Goal: Ask a question: Seek information or help from site administrators or community

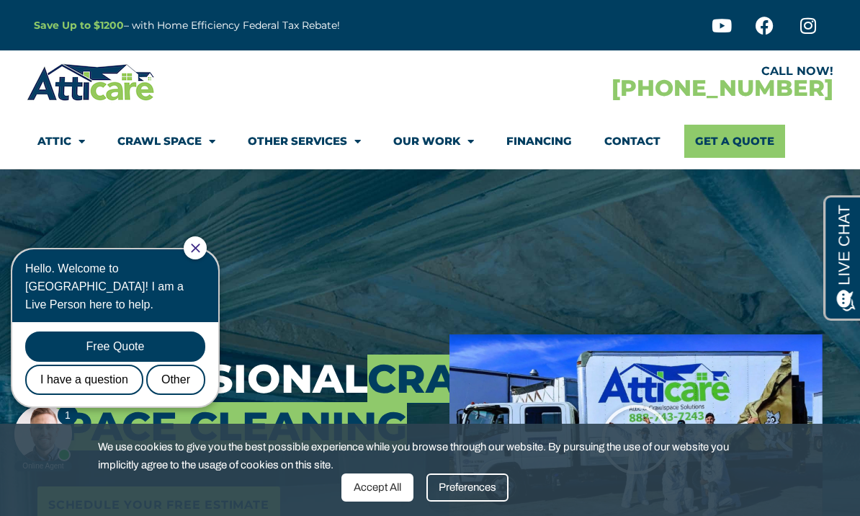
click at [72, 143] on span "Menu" at bounding box center [78, 141] width 14 height 25
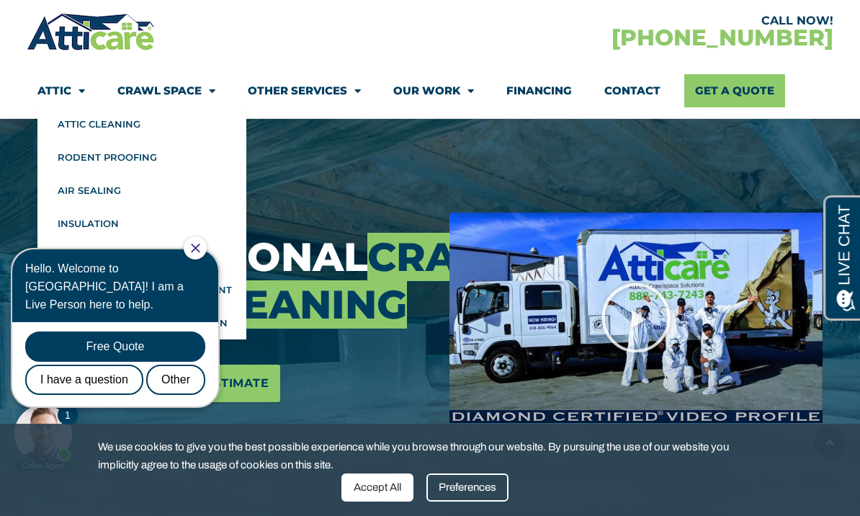
scroll to position [118, 0]
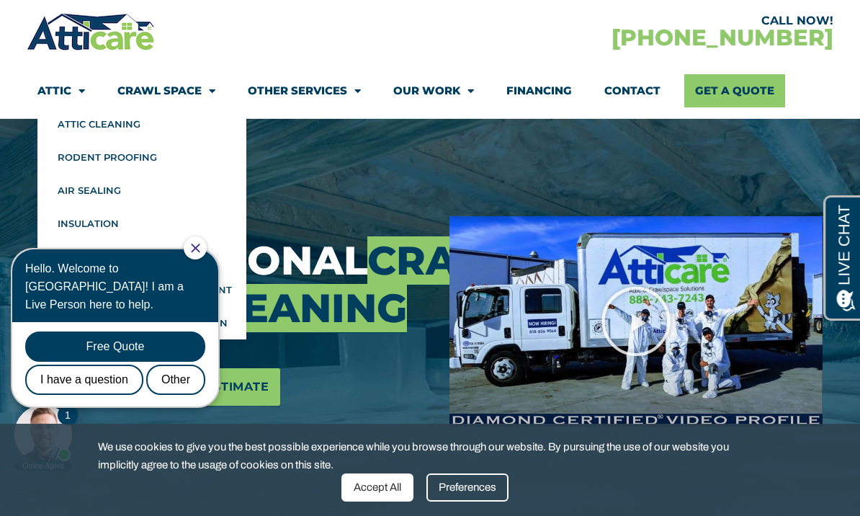
click at [195, 89] on link "Crawl Space" at bounding box center [166, 90] width 98 height 33
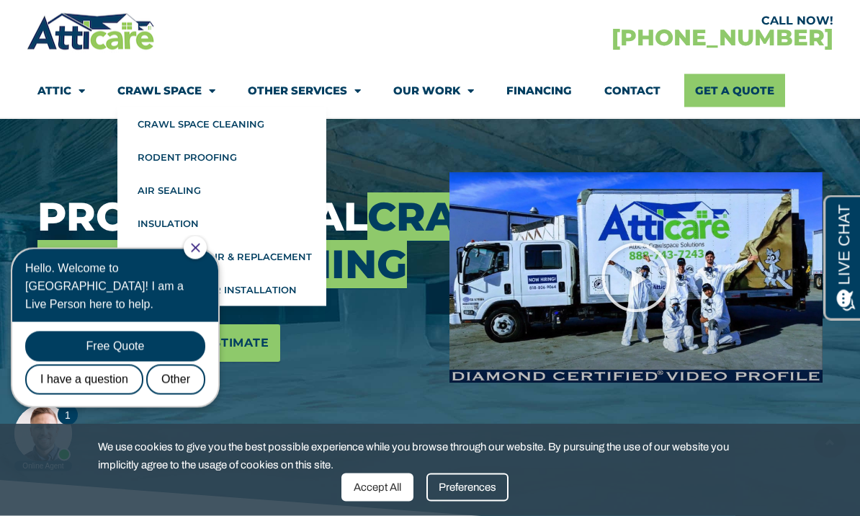
scroll to position [161, 0]
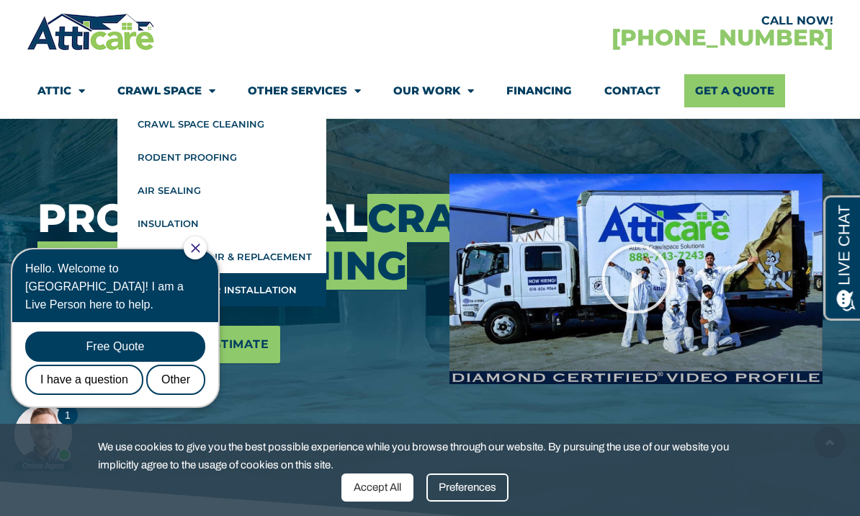
click at [283, 295] on link "Vapor Barrier Installation" at bounding box center [221, 289] width 209 height 33
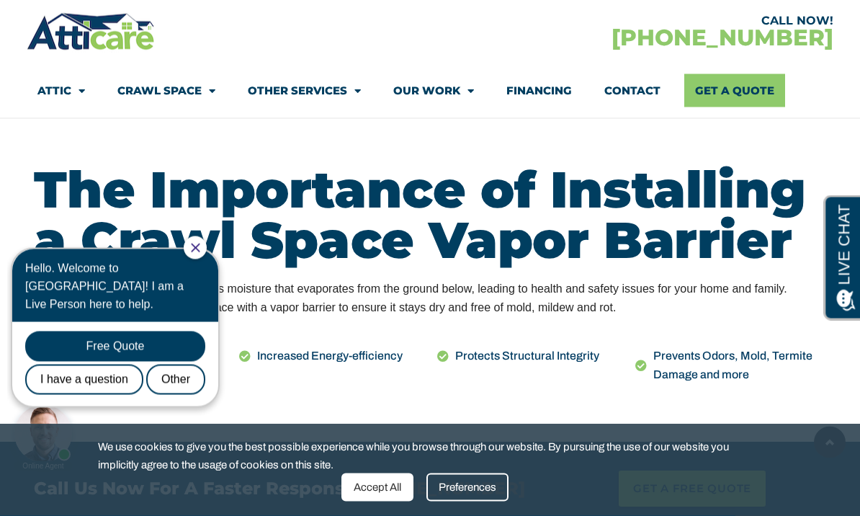
scroll to position [575, 0]
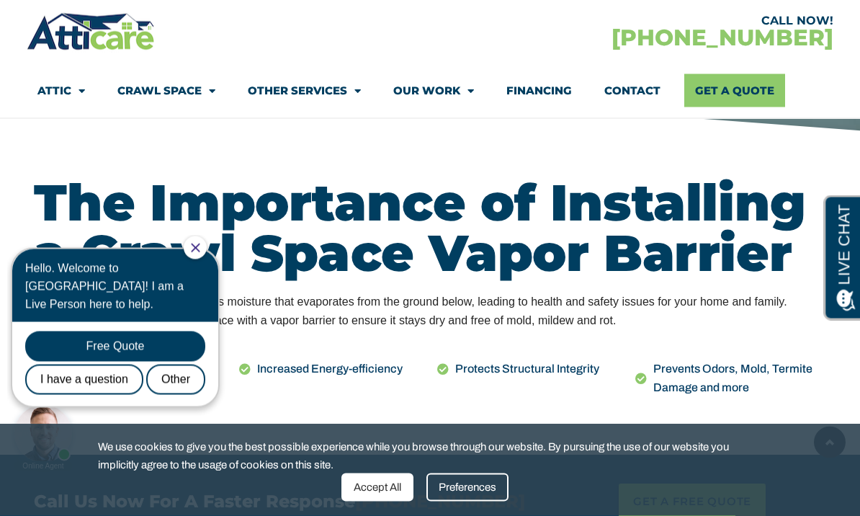
click at [76, 91] on span "Menu" at bounding box center [78, 90] width 14 height 25
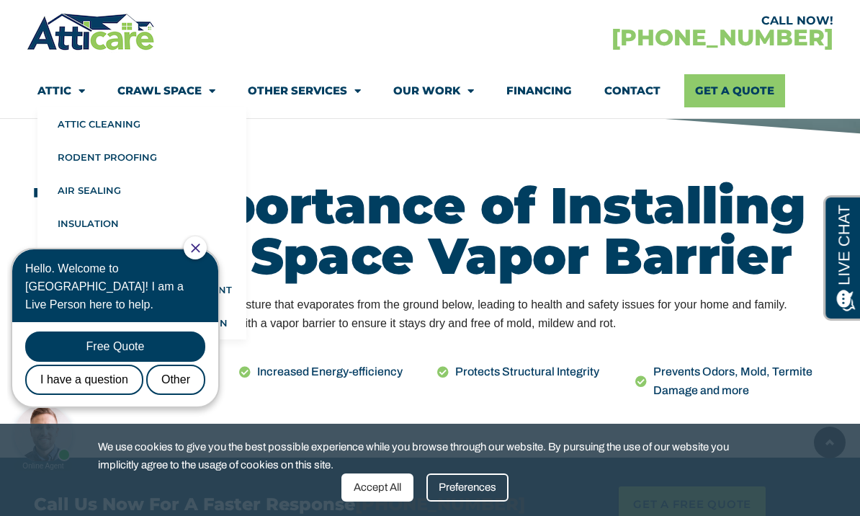
scroll to position [592, 0]
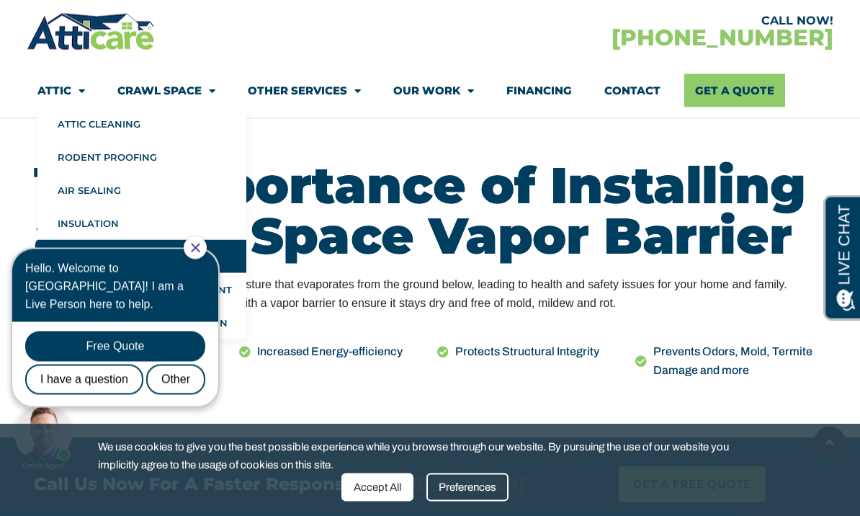
click at [171, 259] on link "Whole House Fan" at bounding box center [141, 256] width 209 height 33
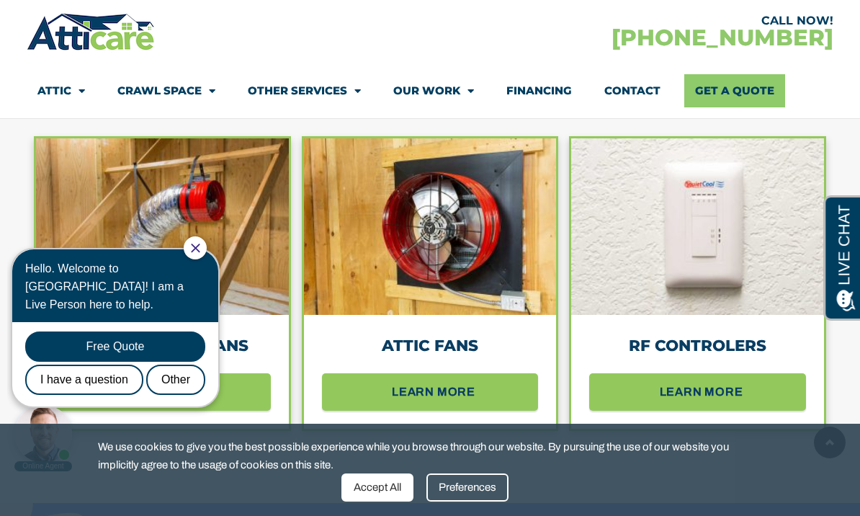
scroll to position [1346, 0]
click at [112, 364] on div "I have a question" at bounding box center [84, 379] width 118 height 30
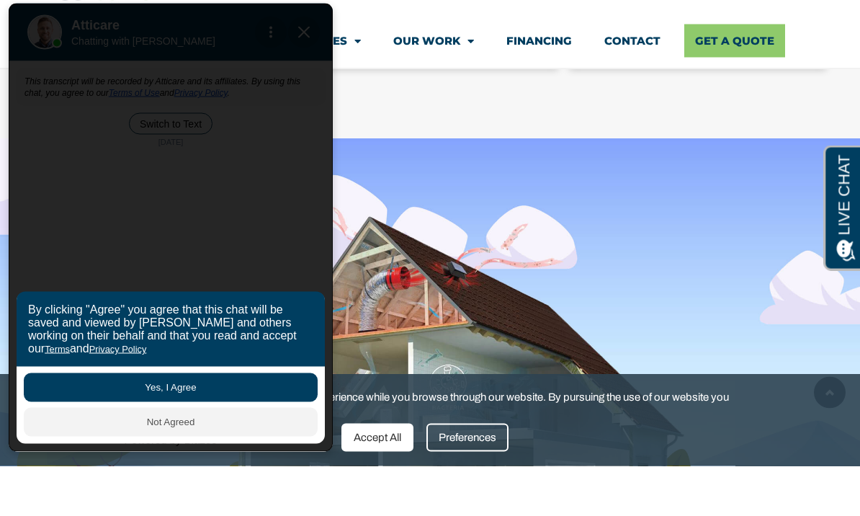
scroll to position [1711, 0]
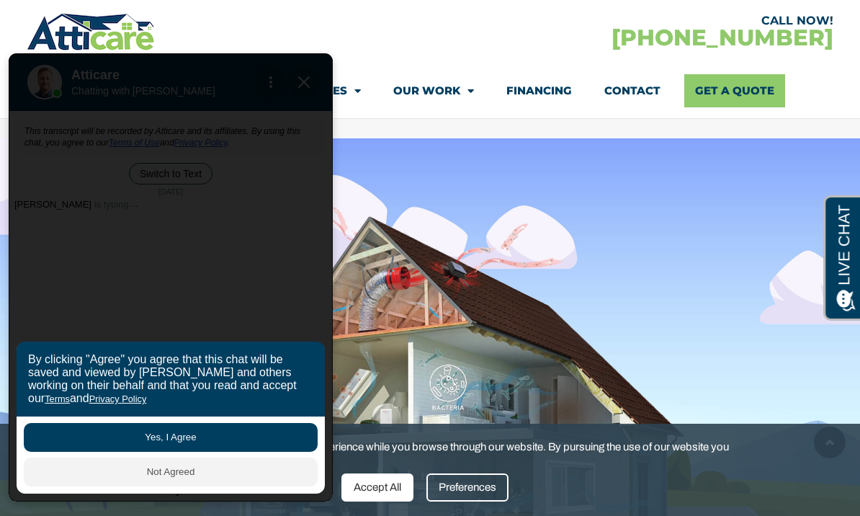
click at [210, 452] on button "Yes, I Agree" at bounding box center [171, 437] width 294 height 29
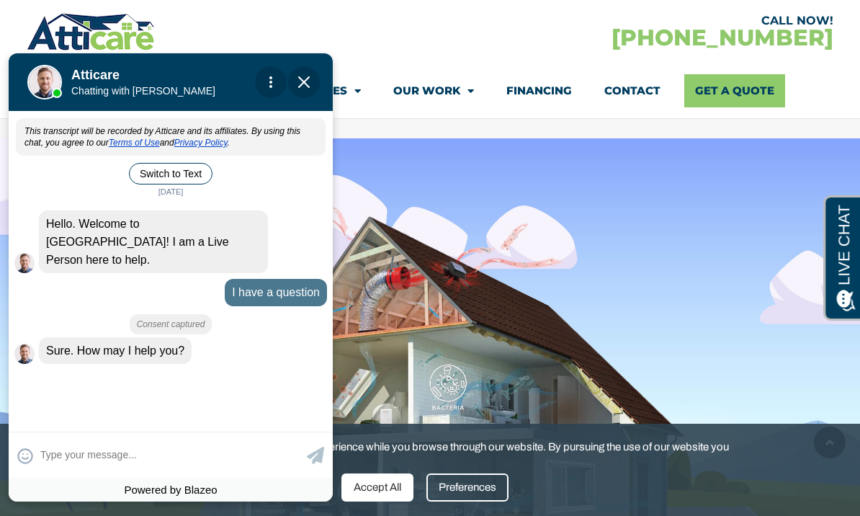
scroll to position [1882, 0]
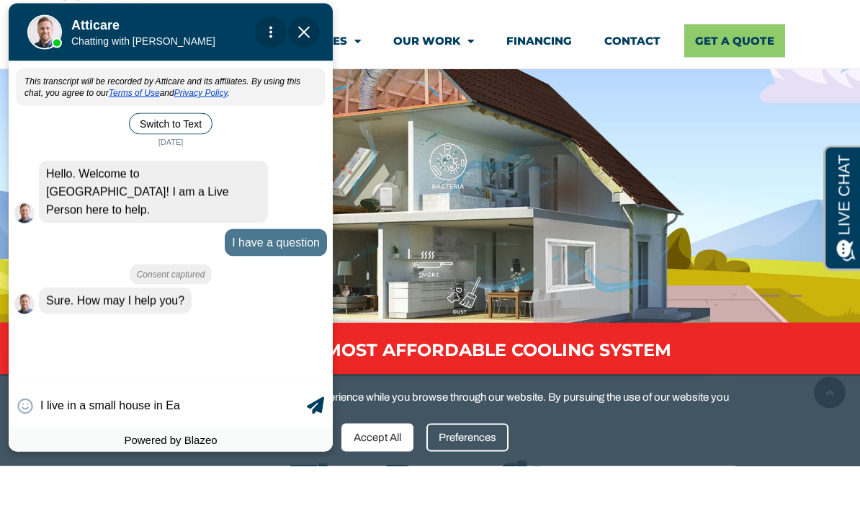
type input "I live in a small house in Eas"
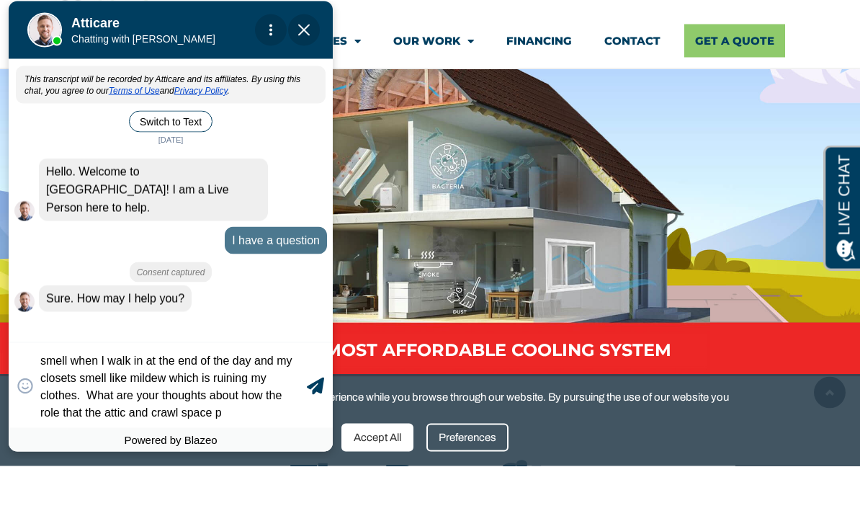
scroll to position [105, 0]
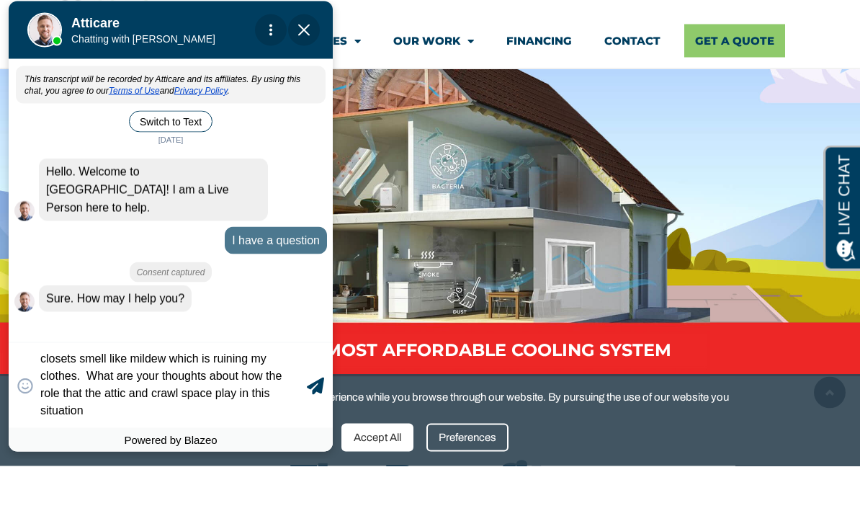
type textarea "I live in a small house in East Richmond Heights that was built in the 1940s. I…"
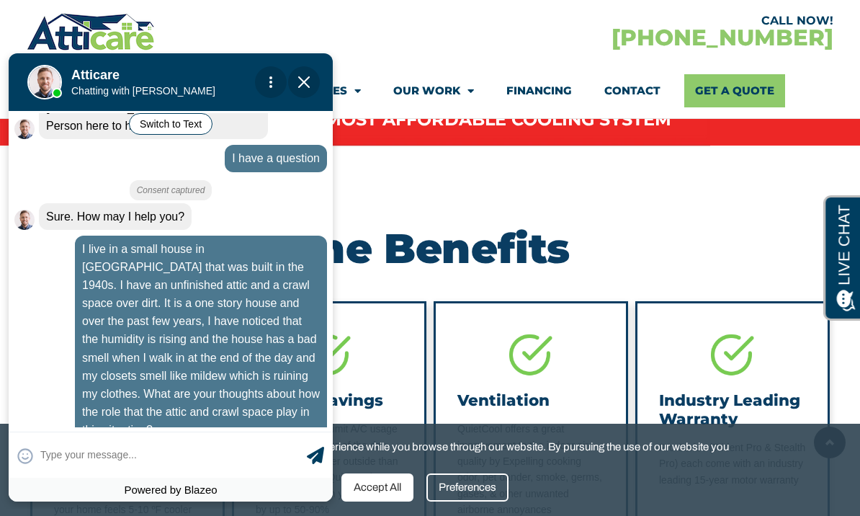
scroll to position [133, 0]
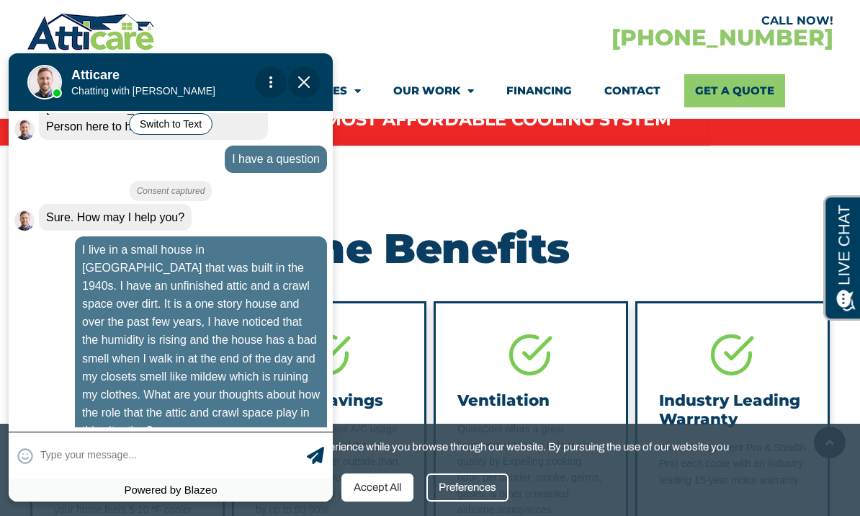
click at [78, 469] on textarea at bounding box center [171, 455] width 263 height 28
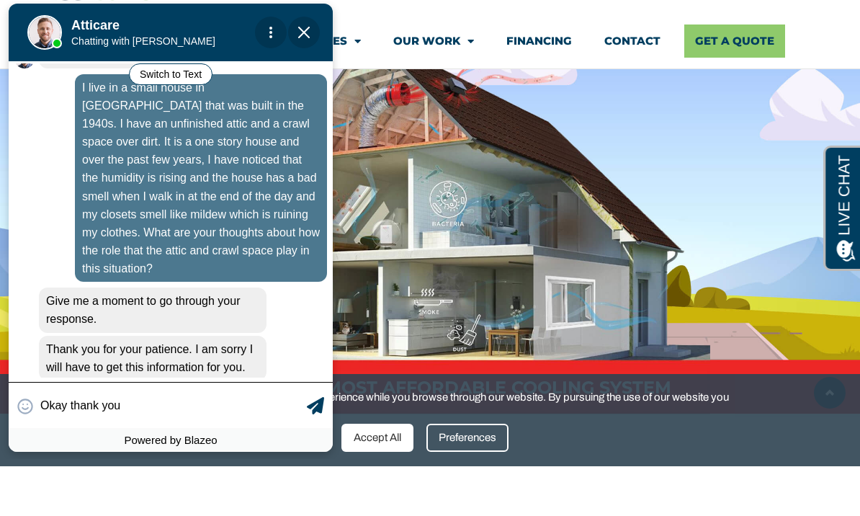
scroll to position [1846, 0]
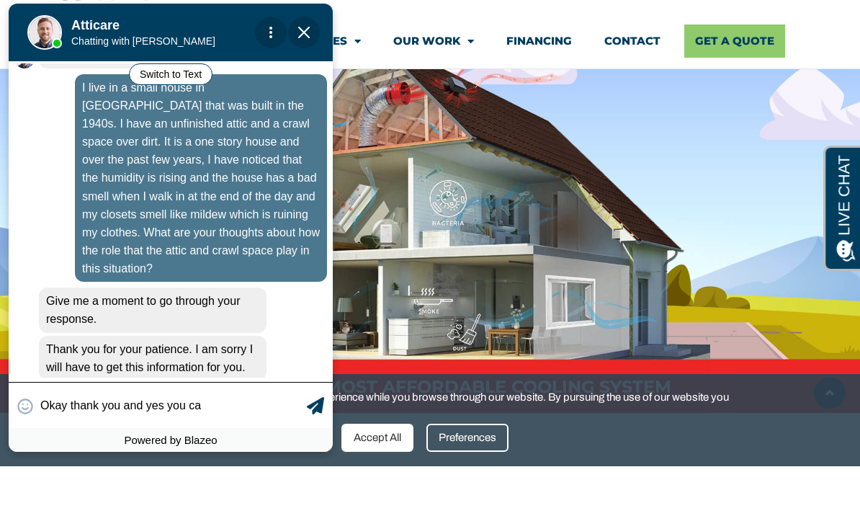
type input "Okay thank you and yes you can"
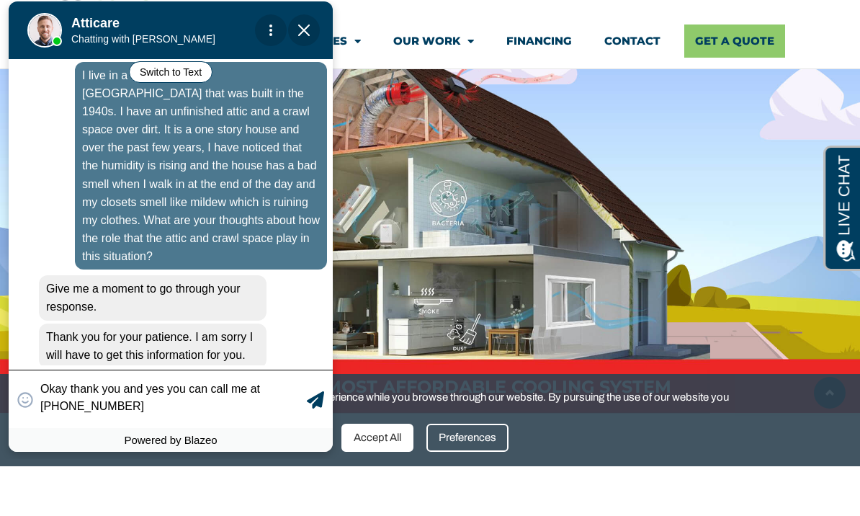
scroll to position [256, 0]
click at [234, 415] on textarea "Okay thank you and yes you can call me at 215-317-2945" at bounding box center [171, 399] width 263 height 32
click at [151, 415] on textarea "Okay thank you and yes you can call or text me at 215-317-2945" at bounding box center [171, 399] width 263 height 32
type textarea "Okay thank you and yes you can call or text me at 215-317-2945 and I am in Rich…"
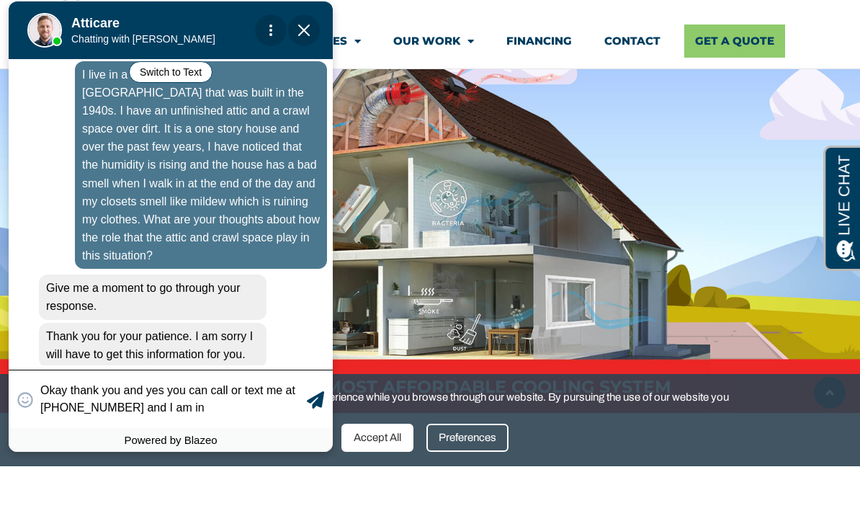
click at [319, 408] on icon at bounding box center [315, 399] width 17 height 17
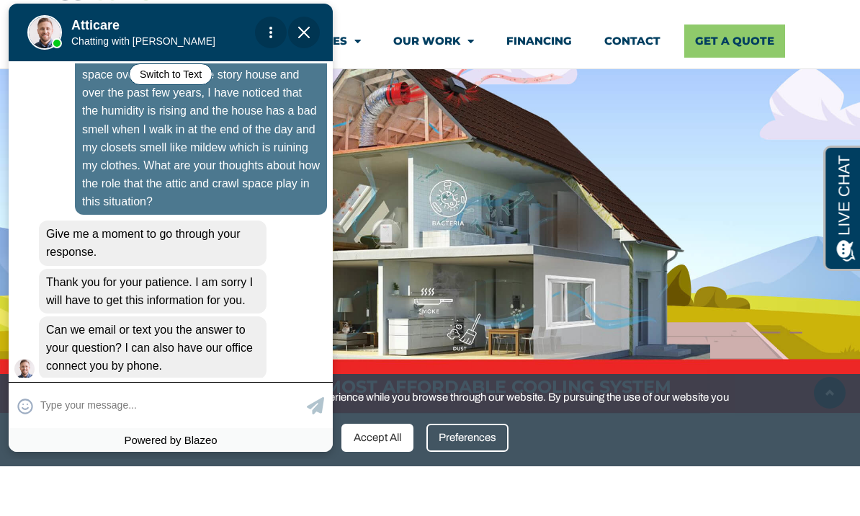
scroll to position [314, 0]
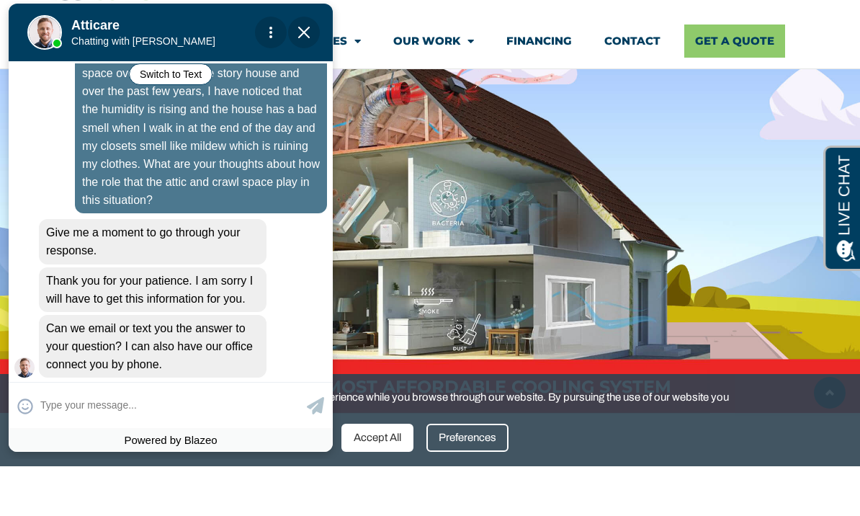
click at [617, 192] on img at bounding box center [430, 242] width 860 height 477
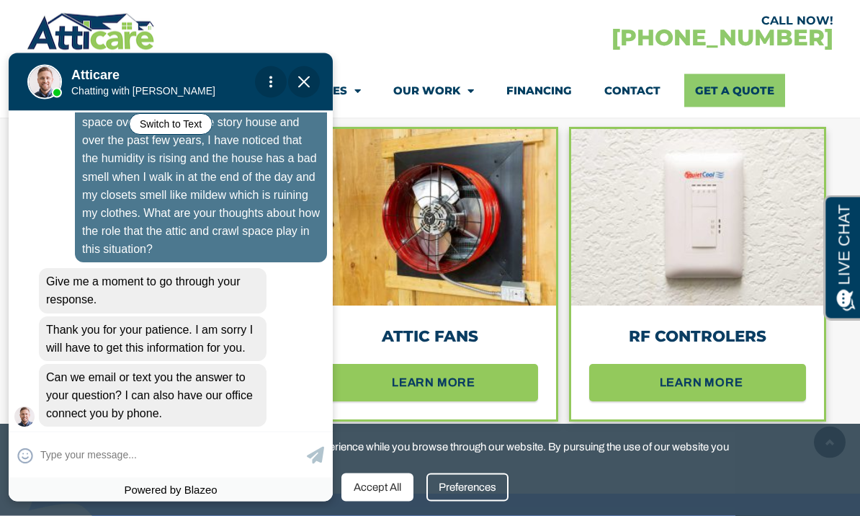
click at [295, 78] on span "Close Chat" at bounding box center [304, 82] width 32 height 32
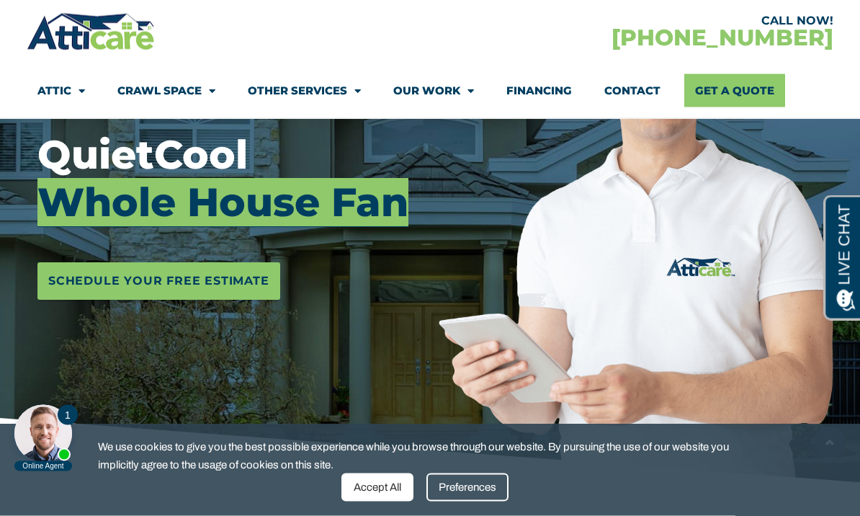
scroll to position [218, 0]
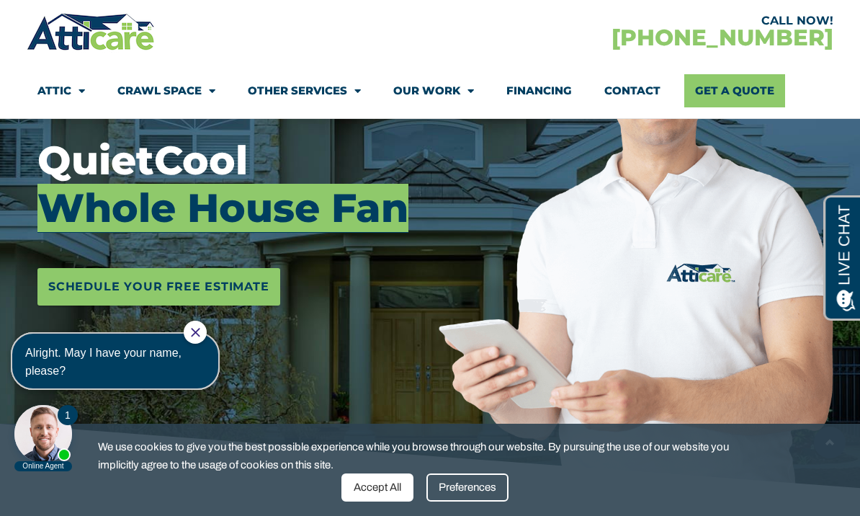
click at [640, 87] on link "Contact" at bounding box center [632, 90] width 56 height 33
click at [143, 362] on div "Alright. May I have your name, please?" at bounding box center [115, 361] width 180 height 36
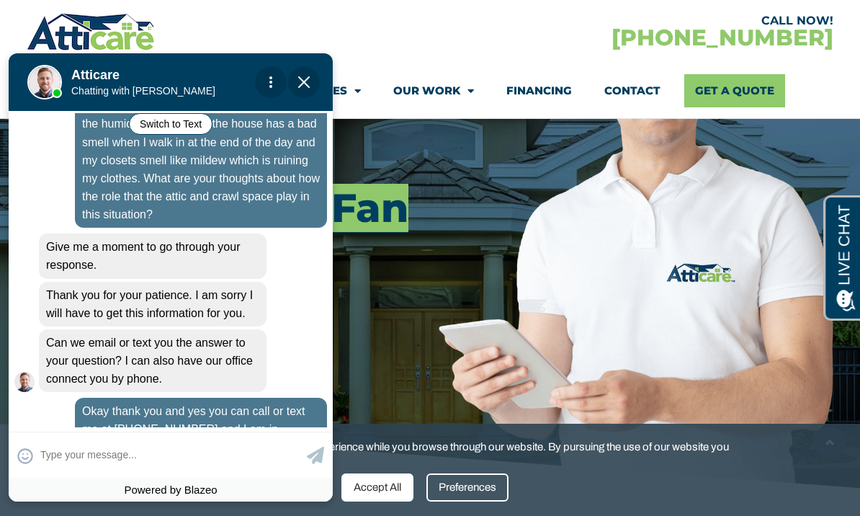
scroll to position [346, 0]
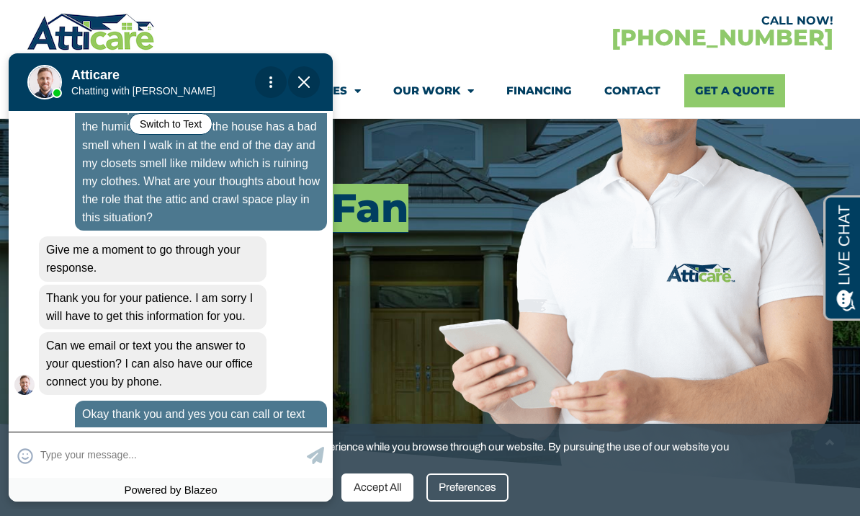
click at [68, 469] on textarea at bounding box center [171, 455] width 263 height 28
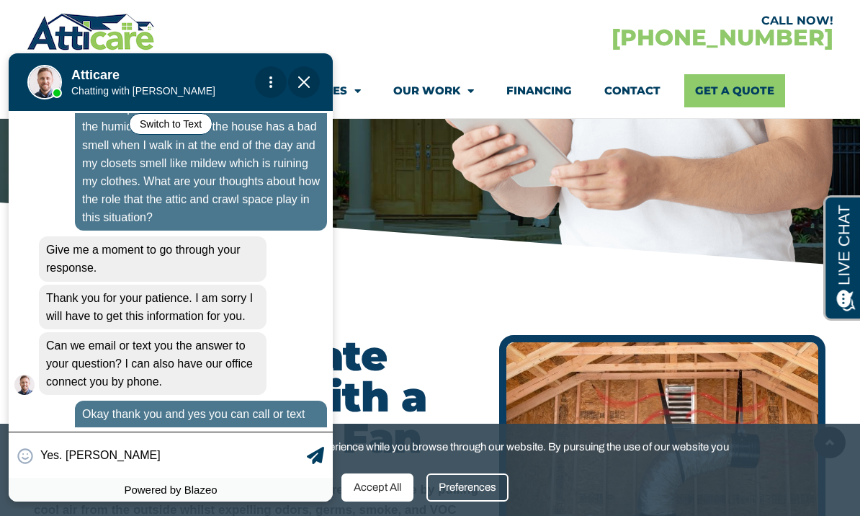
click at [173, 469] on input "Yes. Melinda Fudge" at bounding box center [171, 455] width 263 height 28
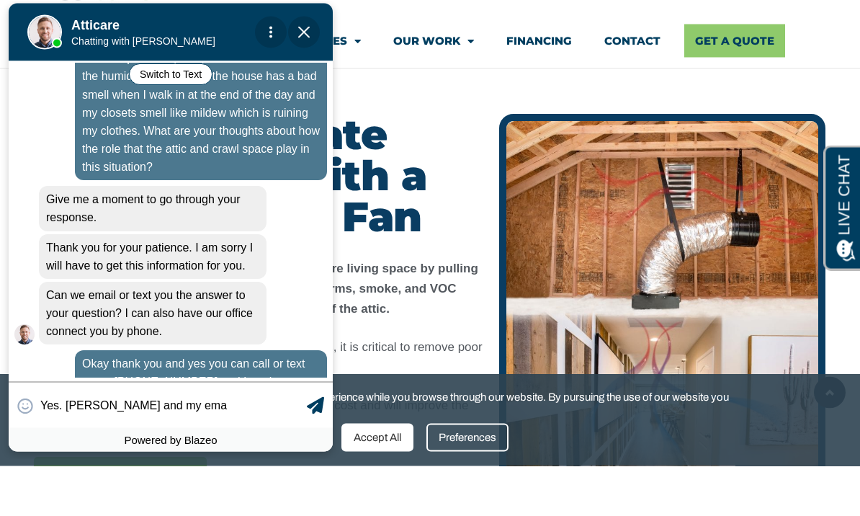
type input "Yes. Melinda Fudge and my emai"
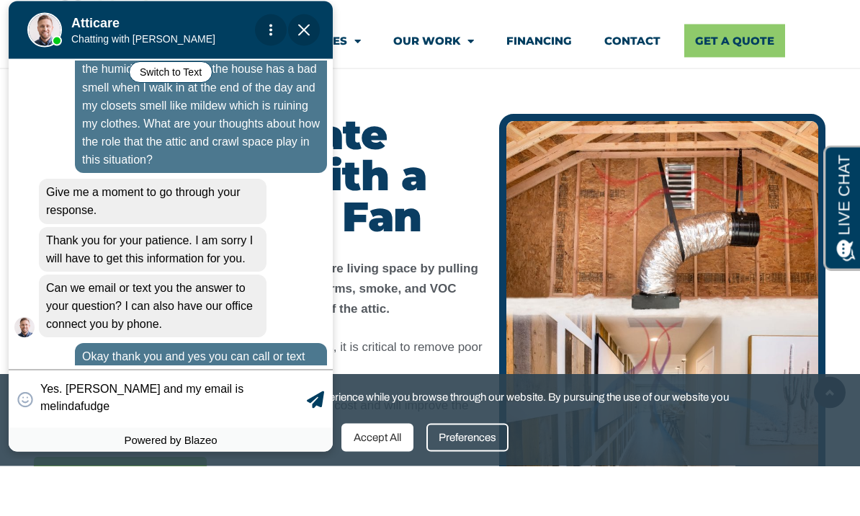
scroll to position [356, 0]
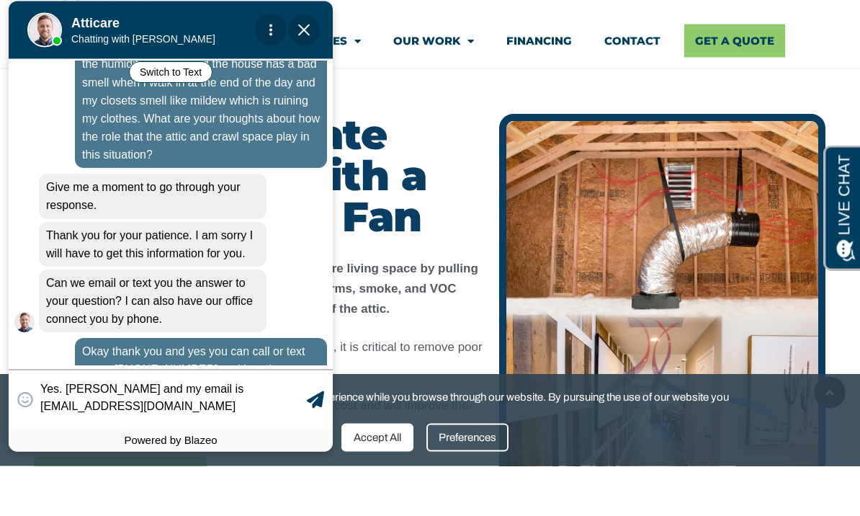
type textarea "Yes. Melinda Fudge and my email is melindafudgemd@me.com"
click at [309, 408] on icon at bounding box center [315, 398] width 17 height 17
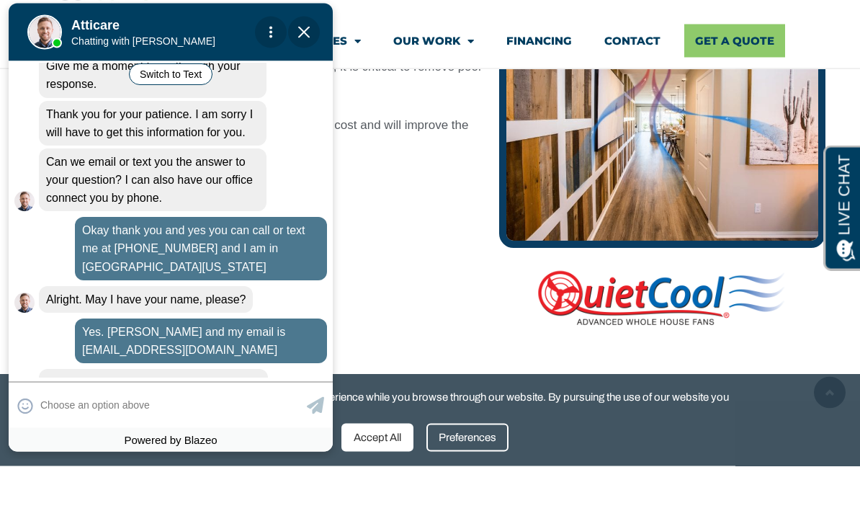
scroll to position [482, 0]
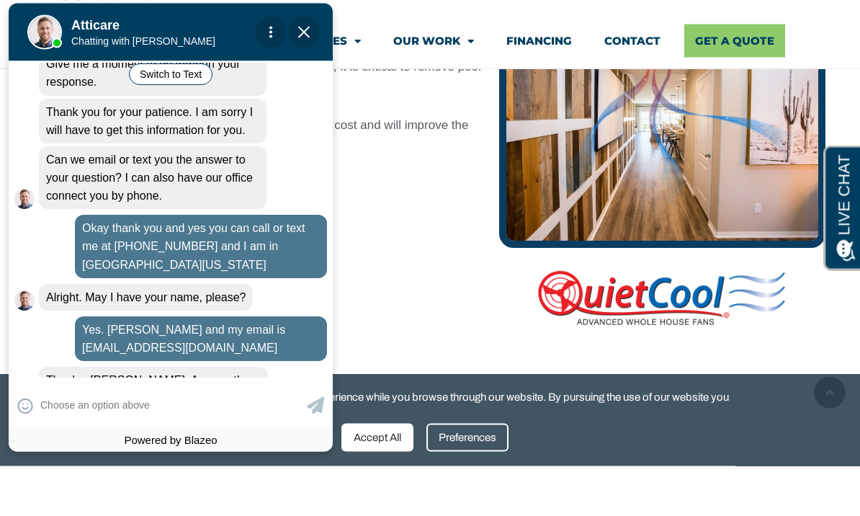
click at [264, 415] on div "Yes" at bounding box center [255, 430] width 48 height 30
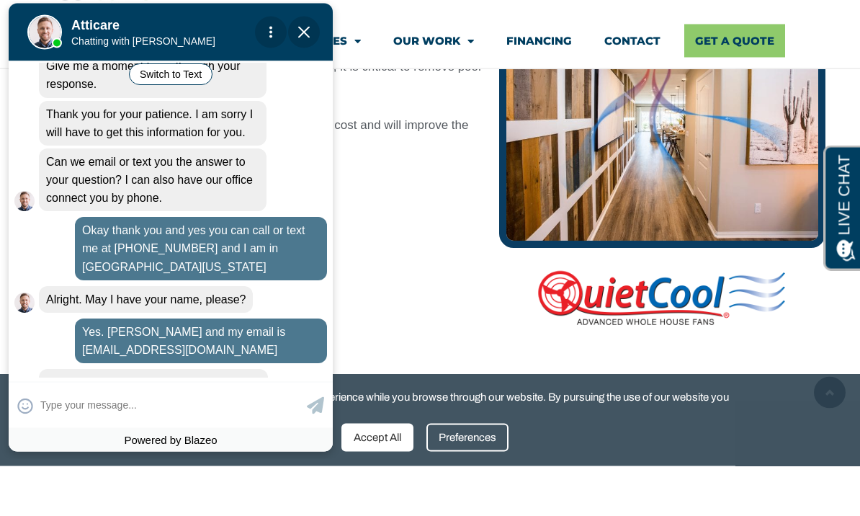
click at [446, 227] on div "Get A FREE quote" at bounding box center [259, 245] width 451 height 37
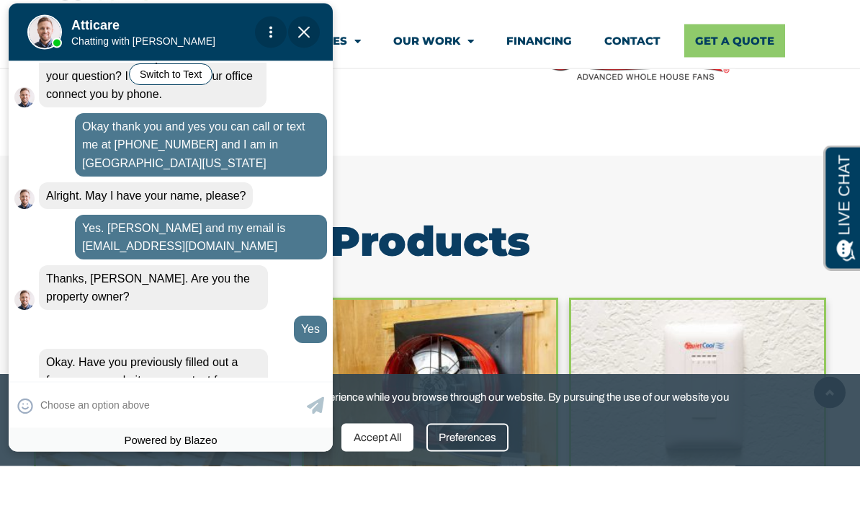
scroll to position [600, 0]
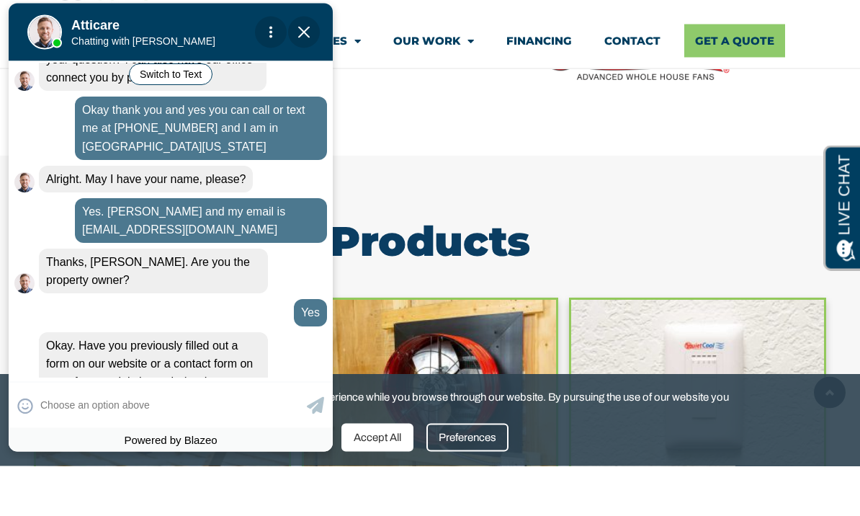
click at [302, 416] on div "No" at bounding box center [305, 431] width 43 height 30
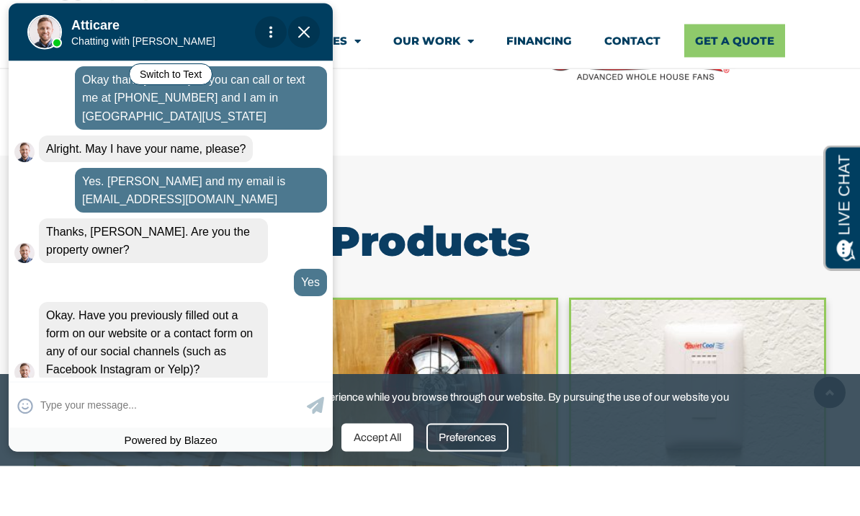
scroll to position [631, 0]
type textarea "9"
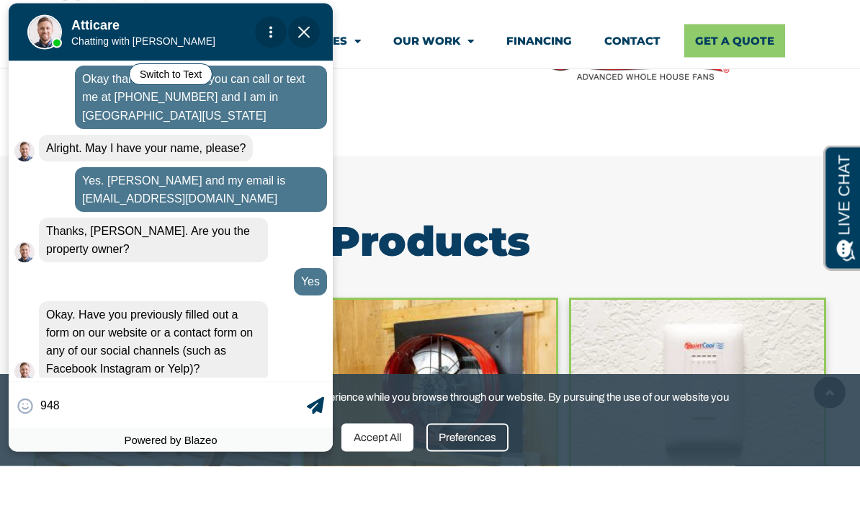
scroll to position [632, 0]
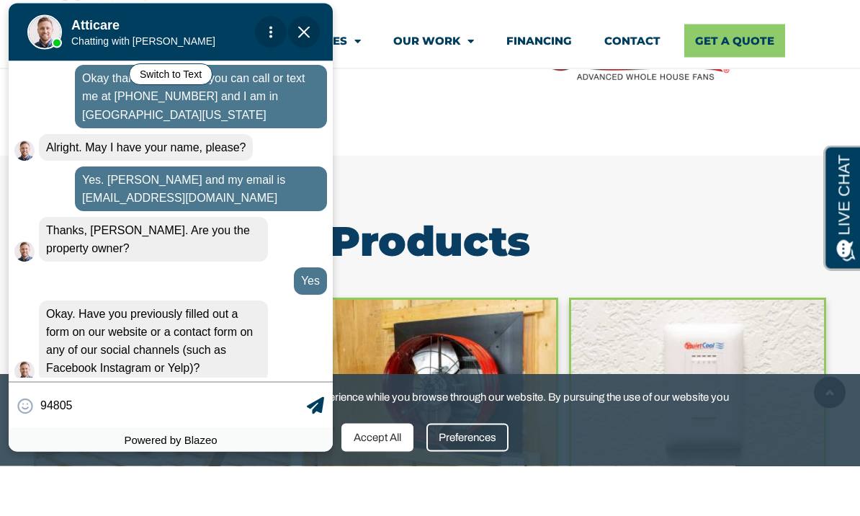
type input "94805"
click at [313, 413] on icon at bounding box center [315, 404] width 17 height 17
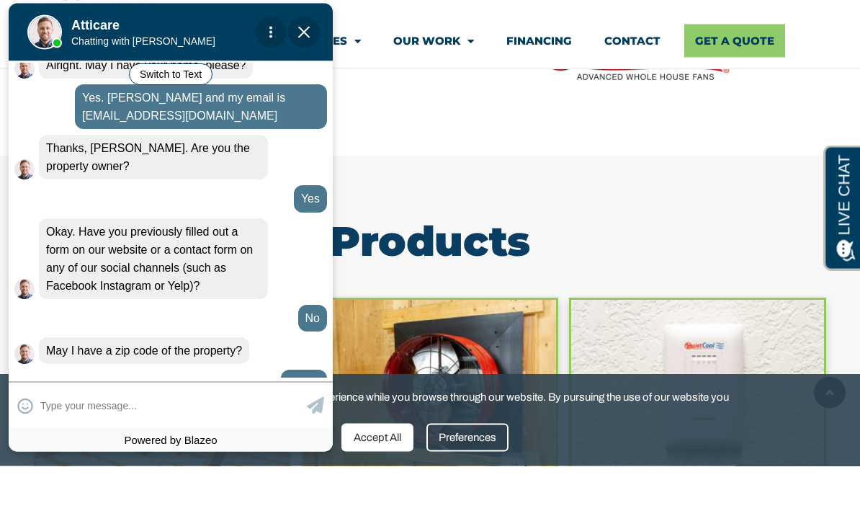
scroll to position [714, 0]
type input "Yes"
click at [315, 413] on icon at bounding box center [315, 404] width 17 height 17
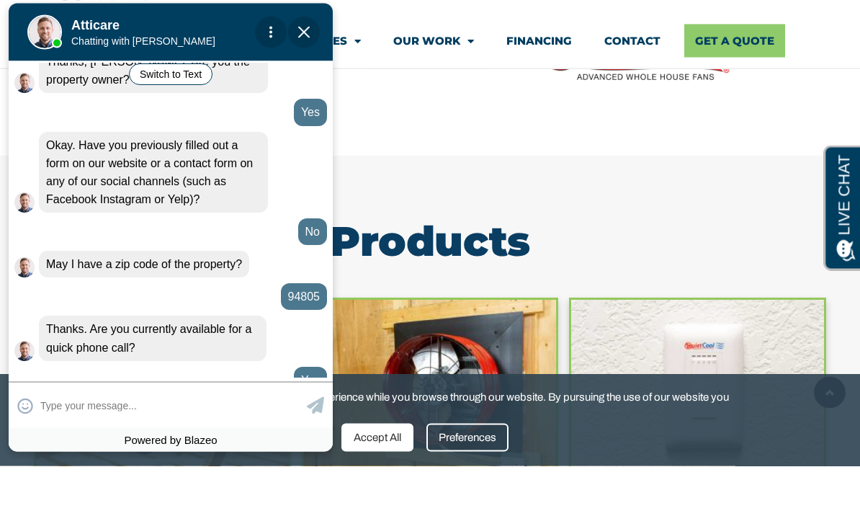
scroll to position [814, 0]
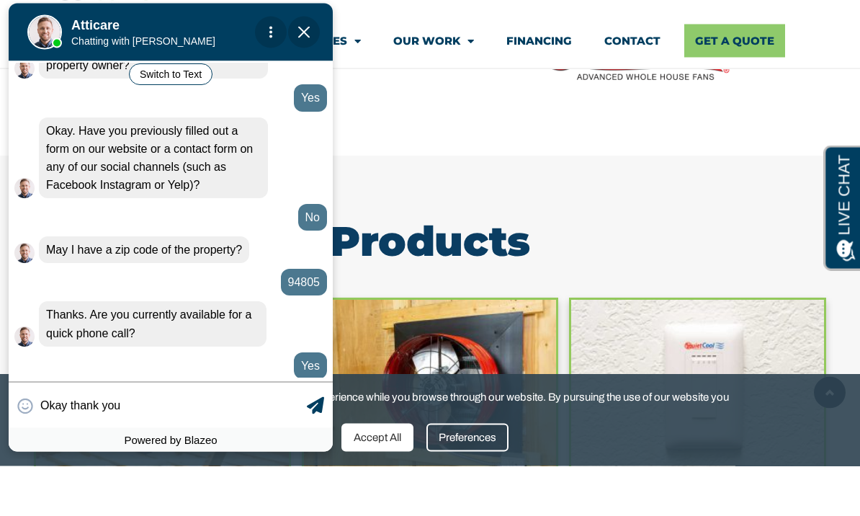
type input "Okay thank you"
click at [309, 413] on icon at bounding box center [315, 404] width 17 height 17
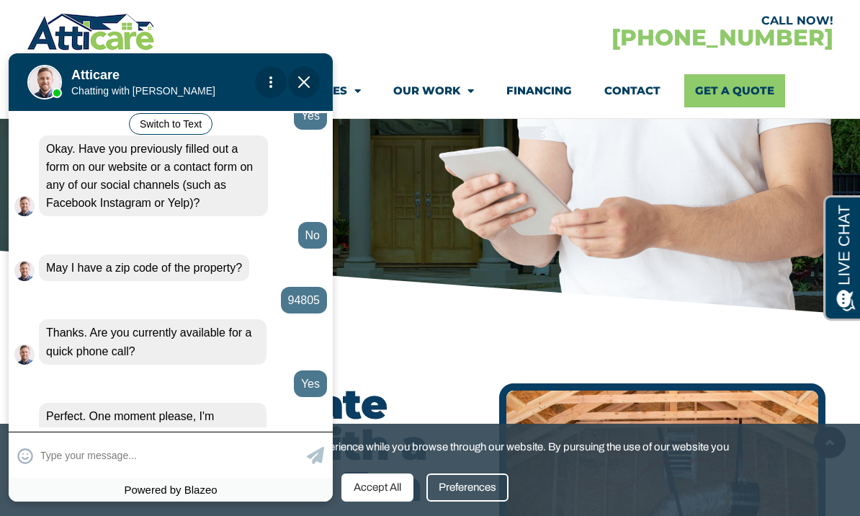
scroll to position [389, 0]
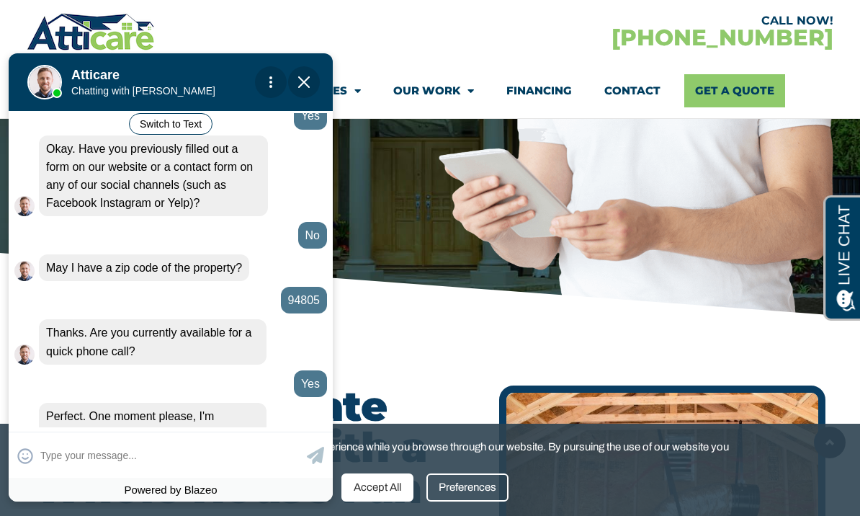
click at [552, 95] on link "Financing" at bounding box center [539, 90] width 66 height 33
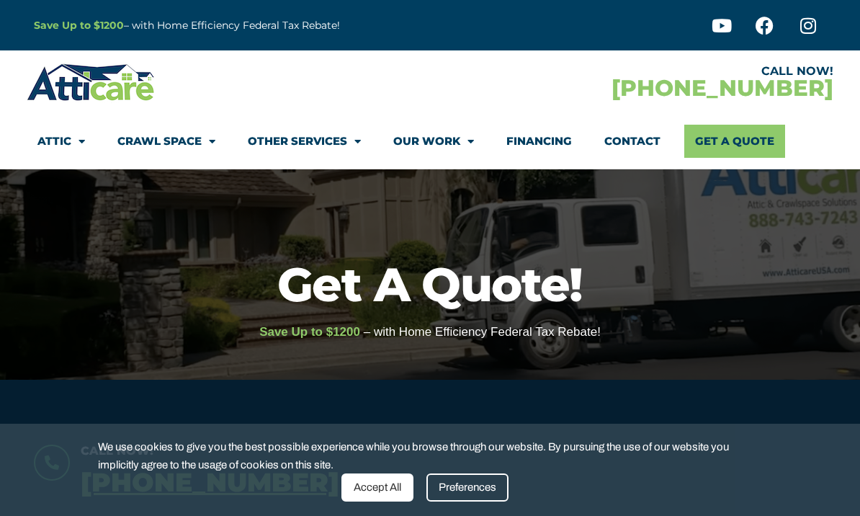
click at [631, 130] on link "Contact" at bounding box center [632, 141] width 56 height 33
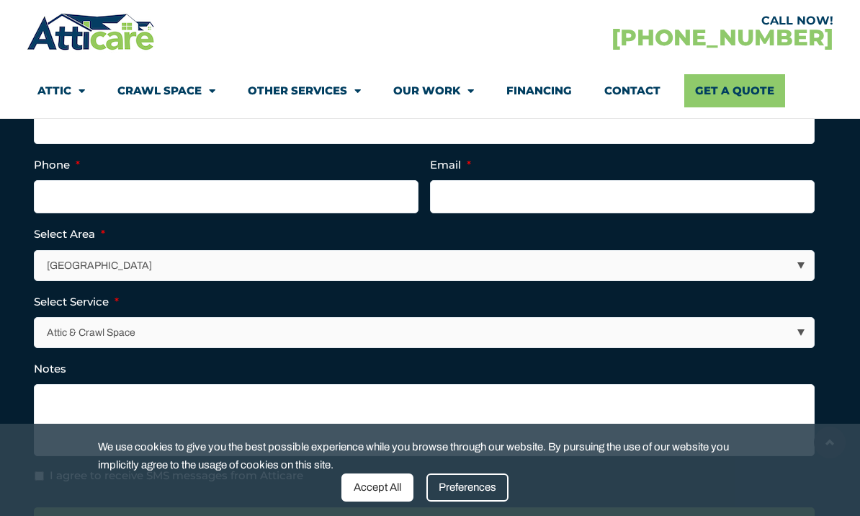
scroll to position [468, 0]
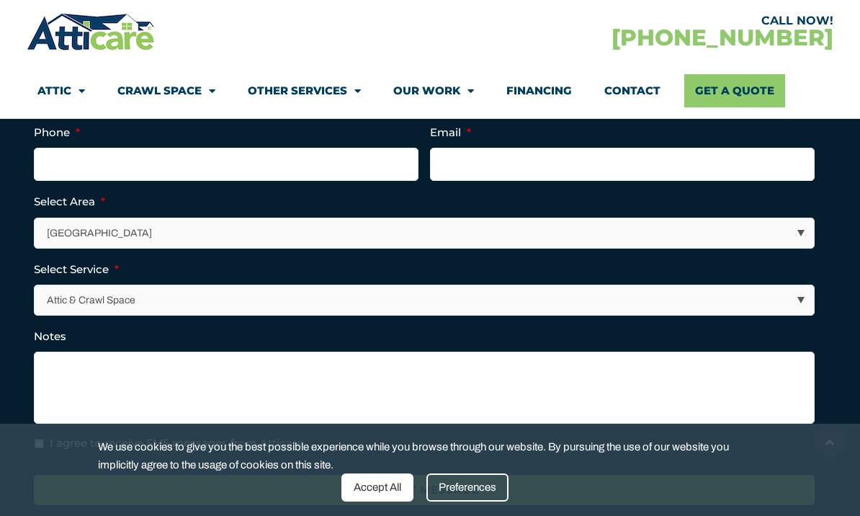
click at [391, 501] on div "Accept All" at bounding box center [377, 487] width 72 height 28
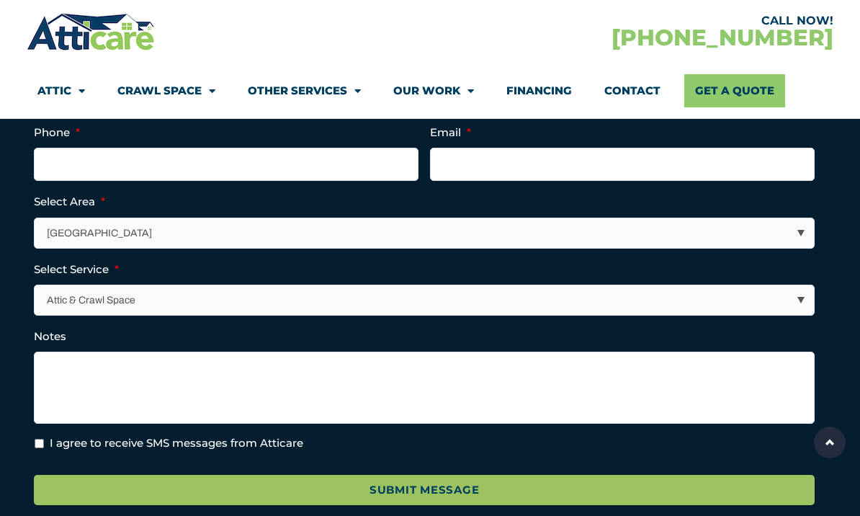
click at [66, 84] on link "Attic" at bounding box center [61, 90] width 48 height 33
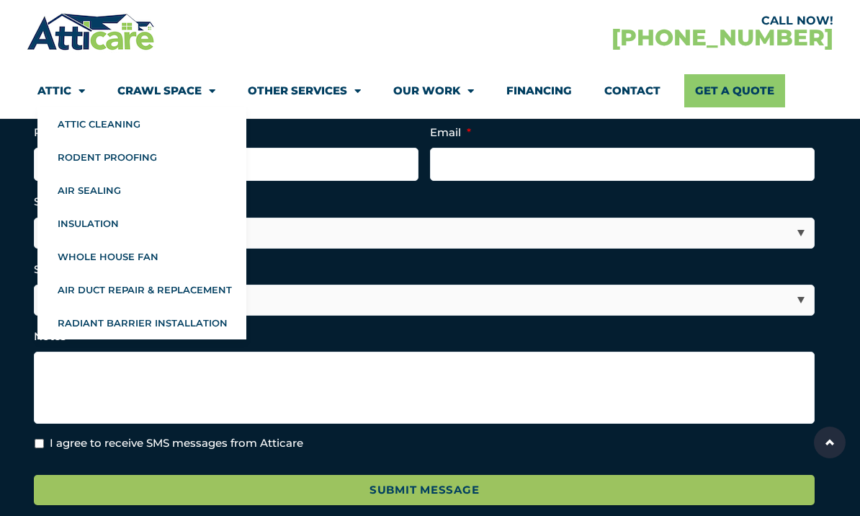
click at [832, 207] on div "Call Now! 1-866-956-0376 X/Twitter This field is for validation purposes and sh…" at bounding box center [430, 283] width 807 height 673
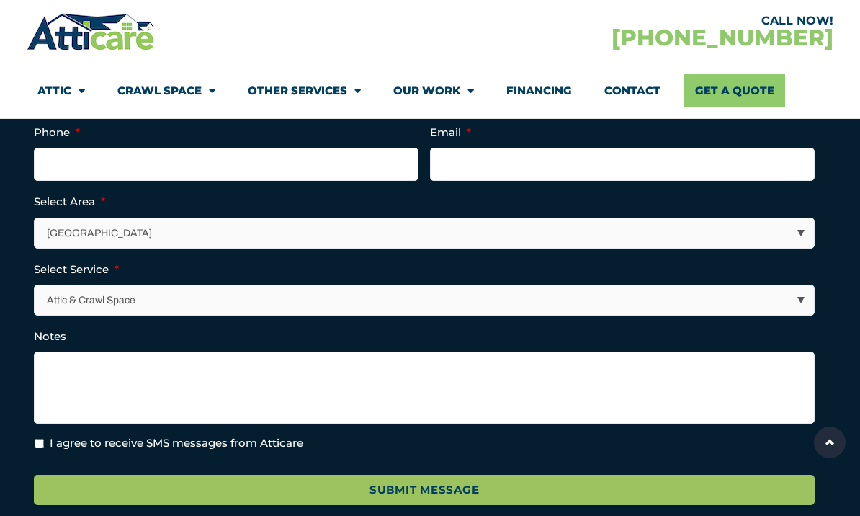
click at [298, 40] on div at bounding box center [228, 32] width 403 height 42
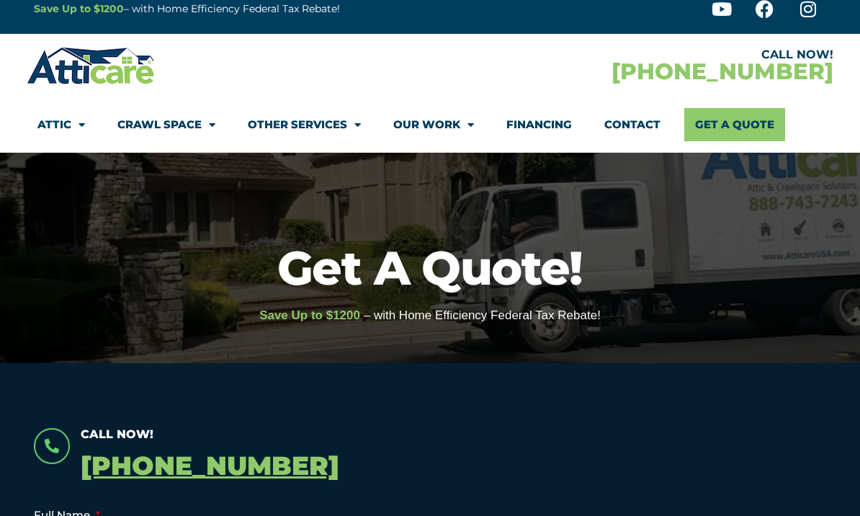
scroll to position [0, 0]
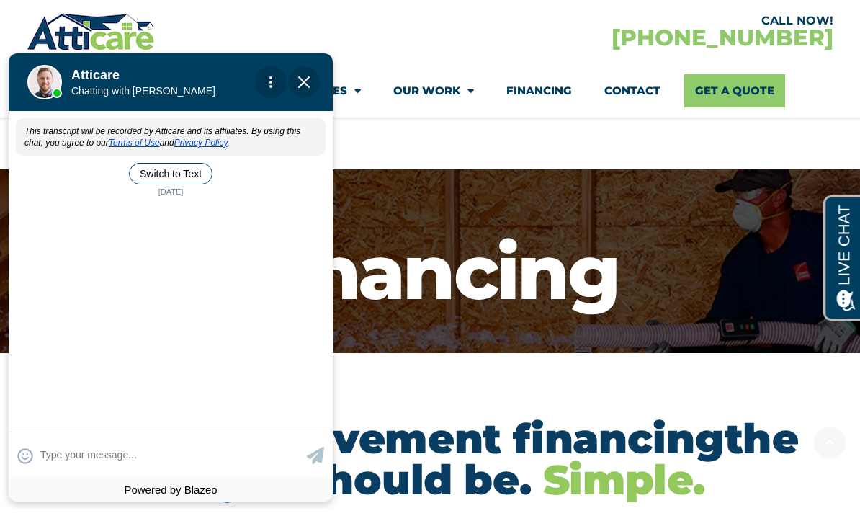
scroll to position [171, 0]
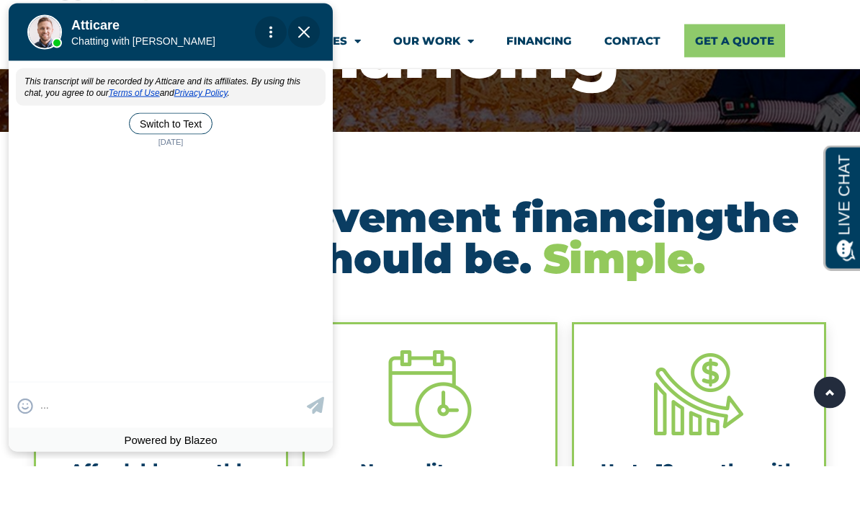
click at [544, 74] on link "Financing" at bounding box center [539, 90] width 66 height 33
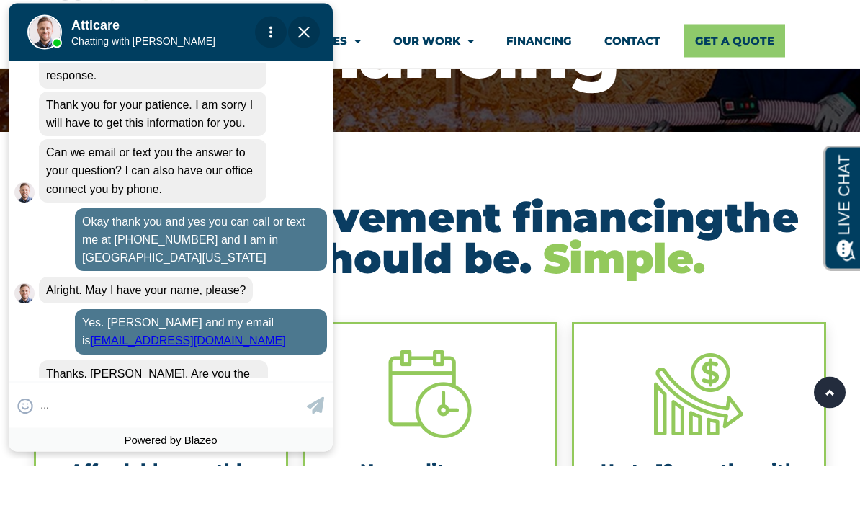
click at [476, 182] on section "Home improvement financing the way it should be. Simple." at bounding box center [430, 273] width 860 height 183
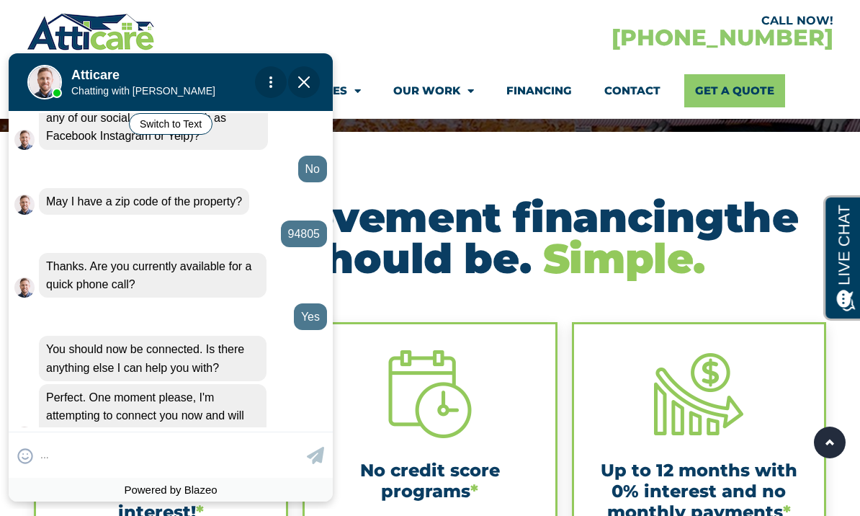
scroll to position [701, 0]
click at [315, 81] on span "Close Chat" at bounding box center [304, 82] width 32 height 32
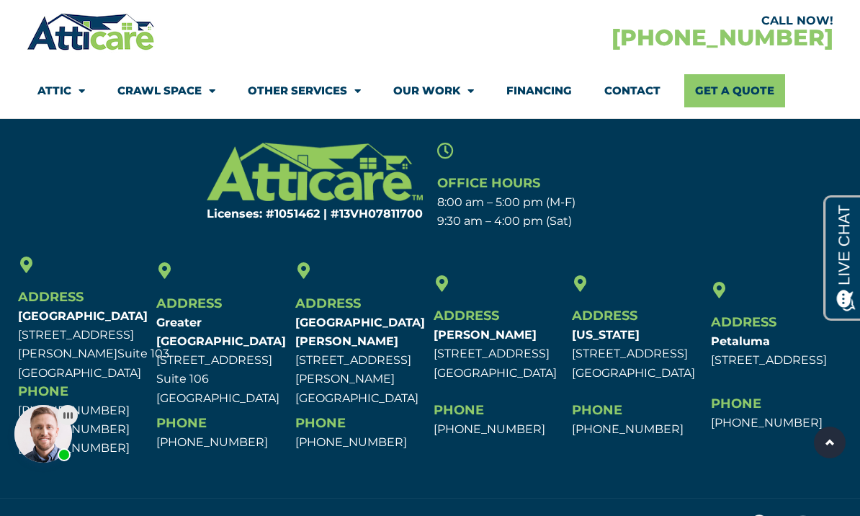
scroll to position [2926, 0]
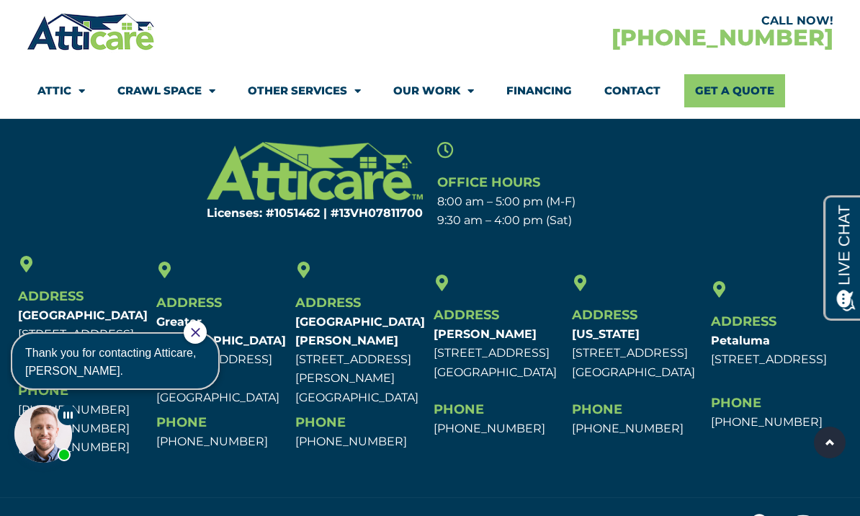
click at [200, 332] on icon "Close Chat" at bounding box center [195, 332] width 9 height 9
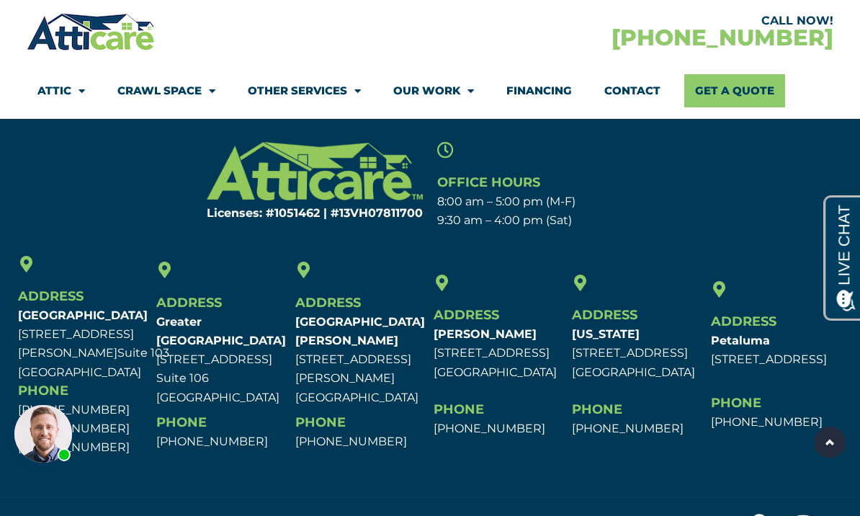
click at [556, 88] on link "Financing" at bounding box center [539, 90] width 66 height 33
